Goal: Transaction & Acquisition: Purchase product/service

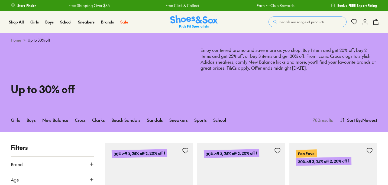
click at [311, 22] on span "Search our range of products" at bounding box center [301, 21] width 45 height 5
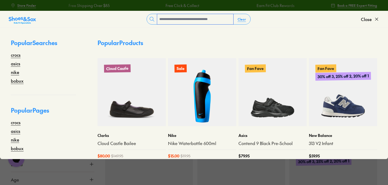
click at [203, 15] on input "text" at bounding box center [195, 19] width 76 height 10
type input "**********"
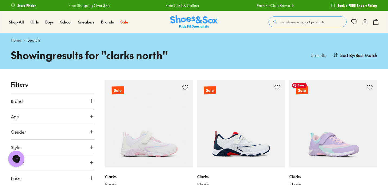
click at [335, 161] on img at bounding box center [333, 124] width 88 height 88
